Goal: Task Accomplishment & Management: Use online tool/utility

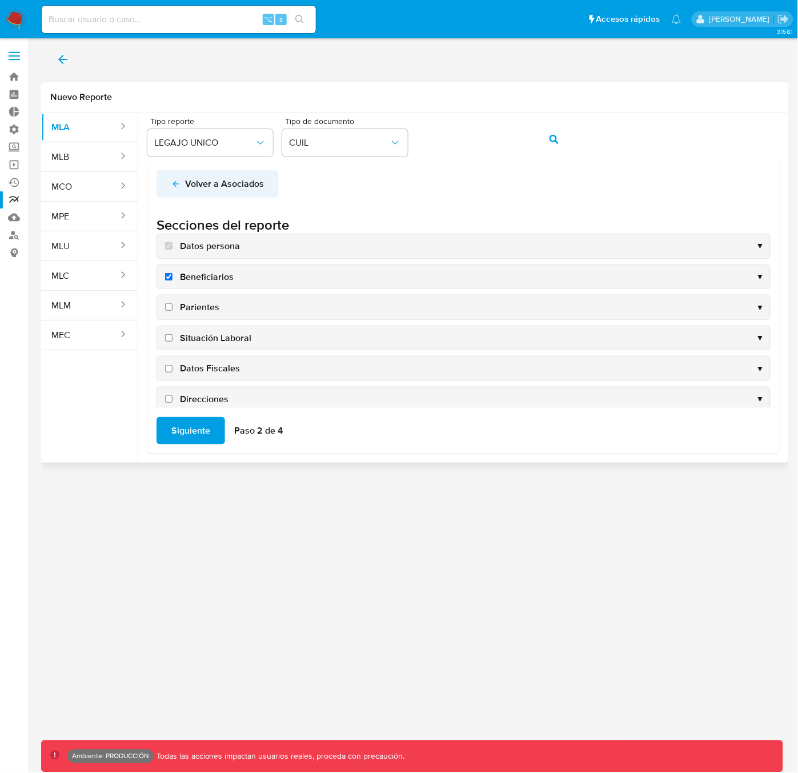
click at [171, 187] on icon "back" at bounding box center [175, 183] width 9 height 9
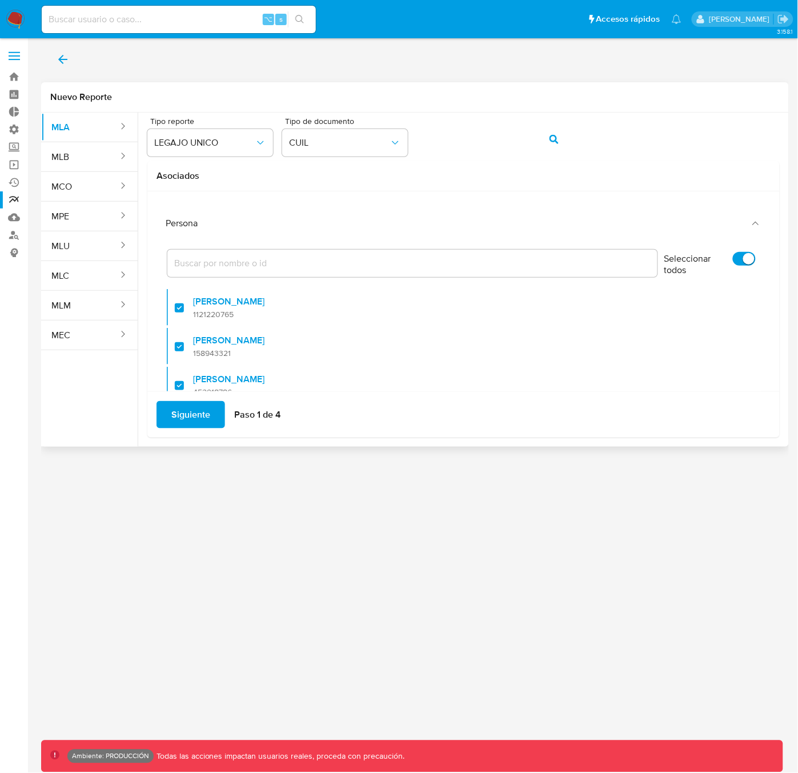
click at [192, 419] on span "Siguiente" at bounding box center [190, 414] width 39 height 25
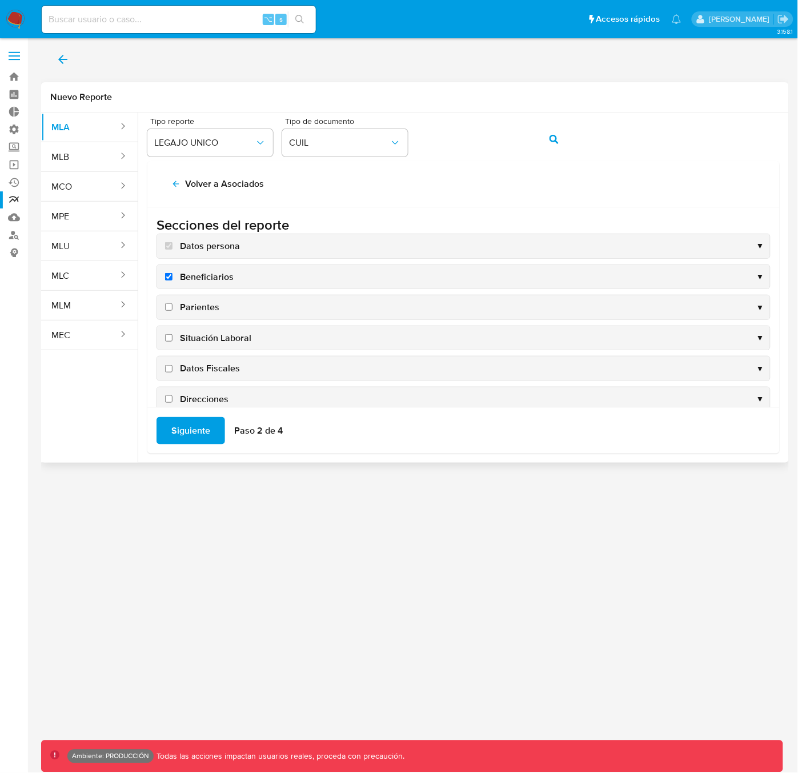
click at [196, 437] on span "Siguiente" at bounding box center [190, 430] width 39 height 25
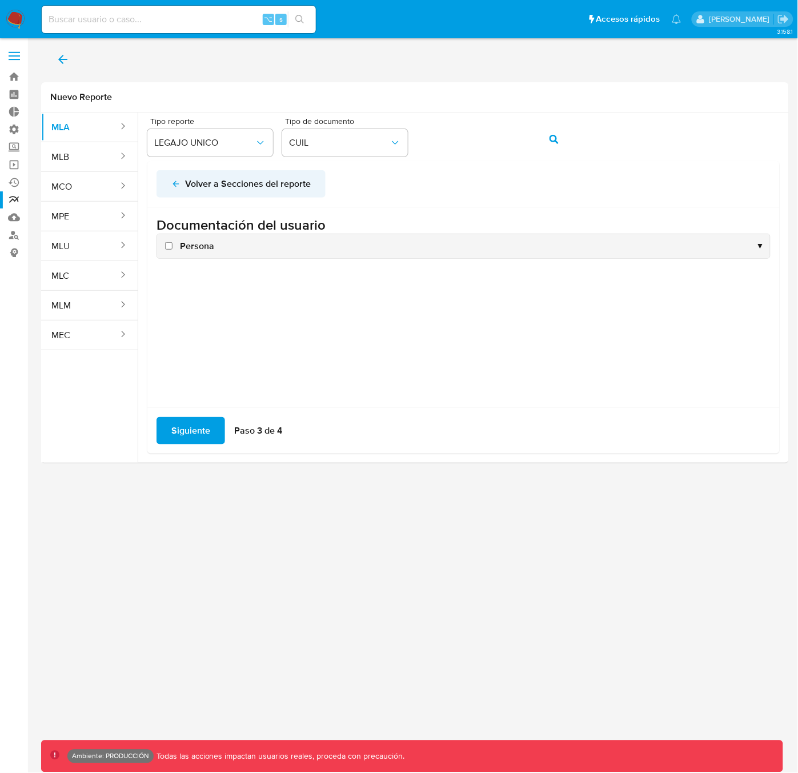
click at [172, 185] on icon "back" at bounding box center [175, 183] width 9 height 9
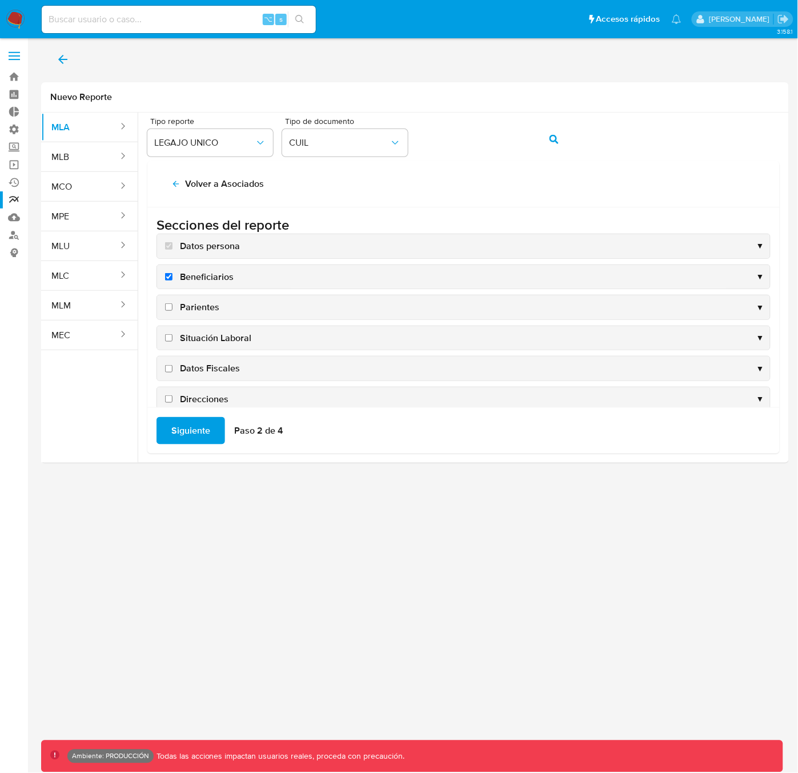
click at [194, 435] on span "Siguiente" at bounding box center [190, 430] width 39 height 25
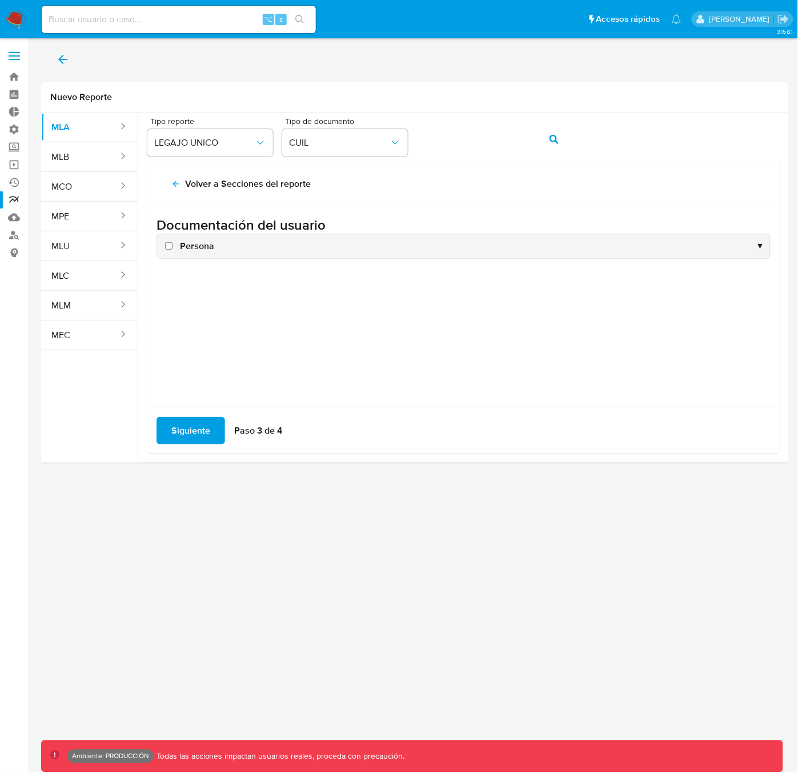
click at [191, 436] on span "Siguiente" at bounding box center [190, 430] width 39 height 25
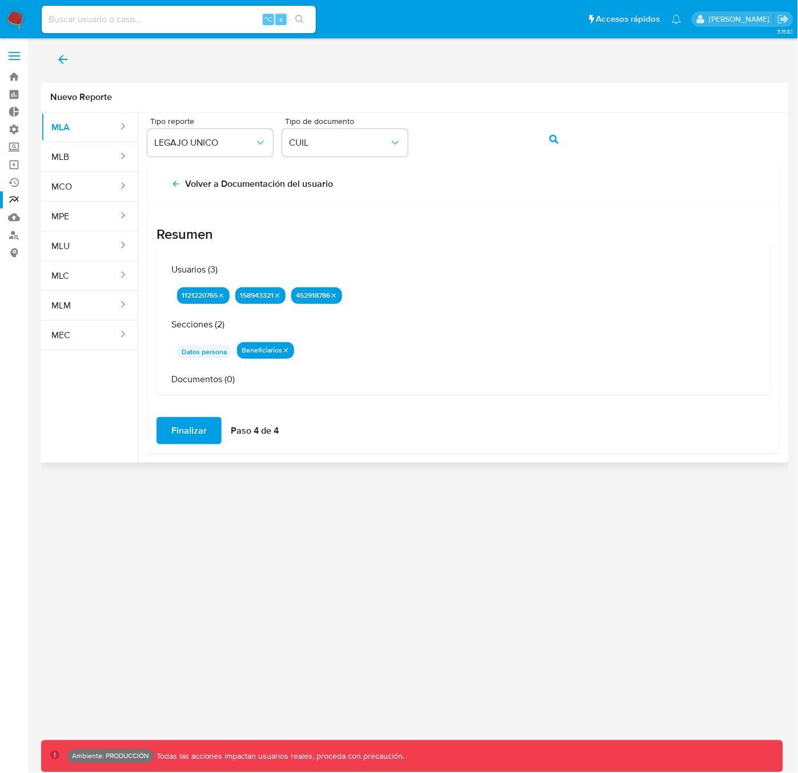
click at [194, 431] on span "Finalizar" at bounding box center [188, 430] width 35 height 25
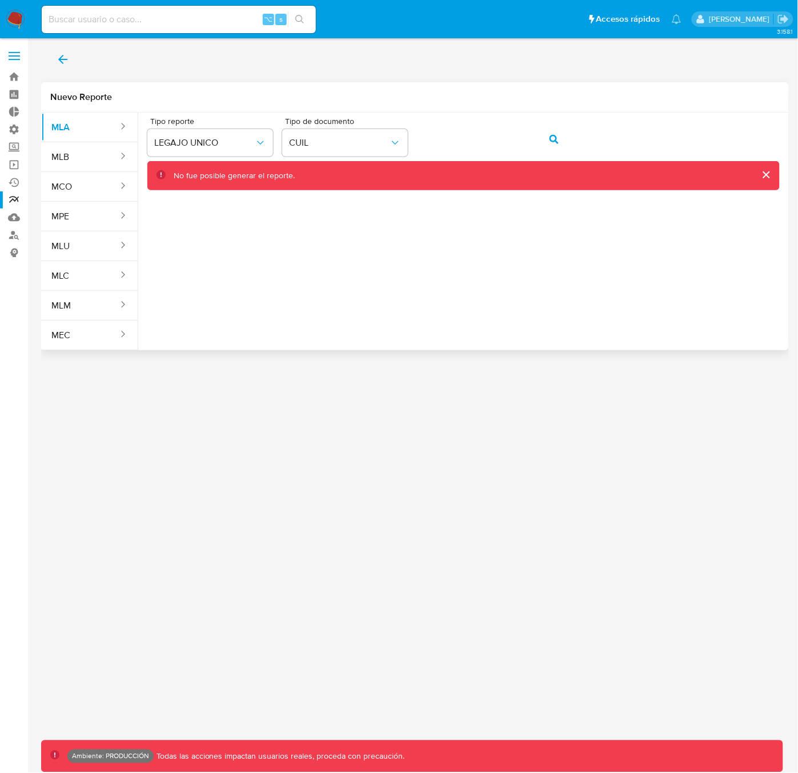
click at [768, 173] on button "cerrar" at bounding box center [765, 174] width 27 height 27
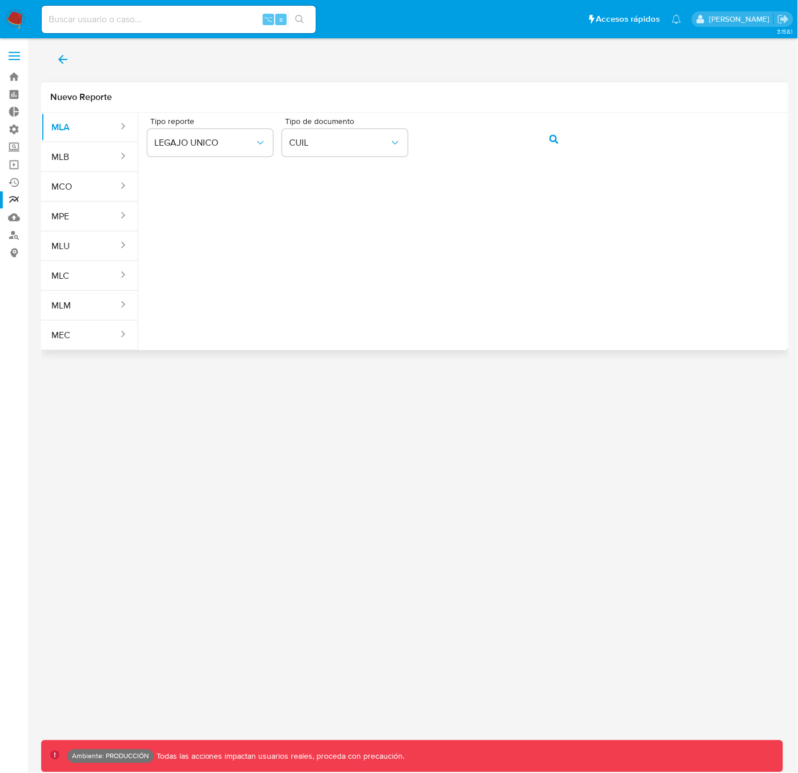
click at [552, 143] on icon "action-search" at bounding box center [553, 139] width 9 height 9
